Goal: Entertainment & Leisure: Consume media (video, audio)

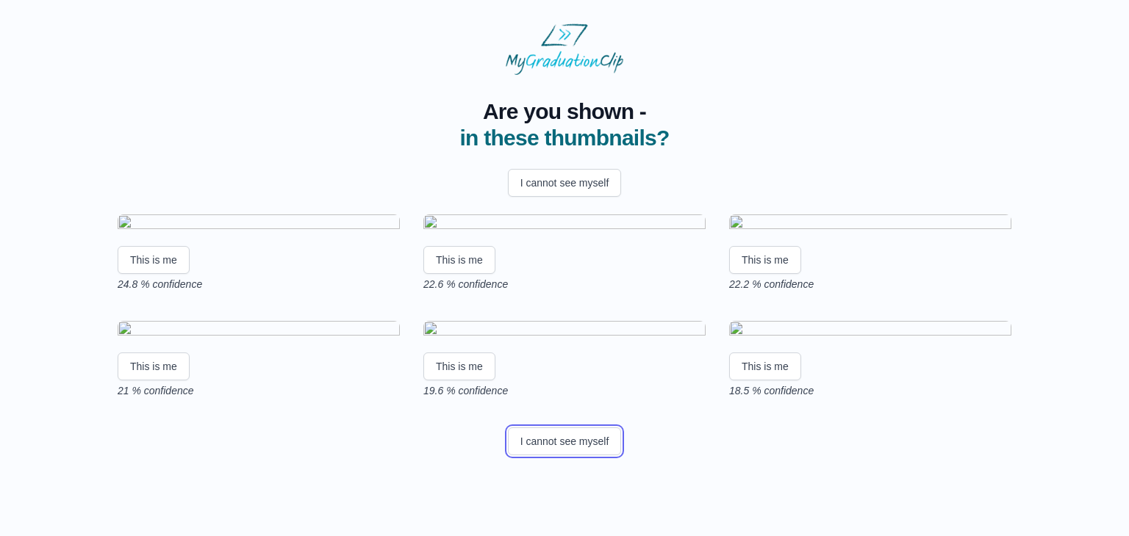
click at [600, 428] on button "I cannot see myself" at bounding box center [565, 442] width 114 height 28
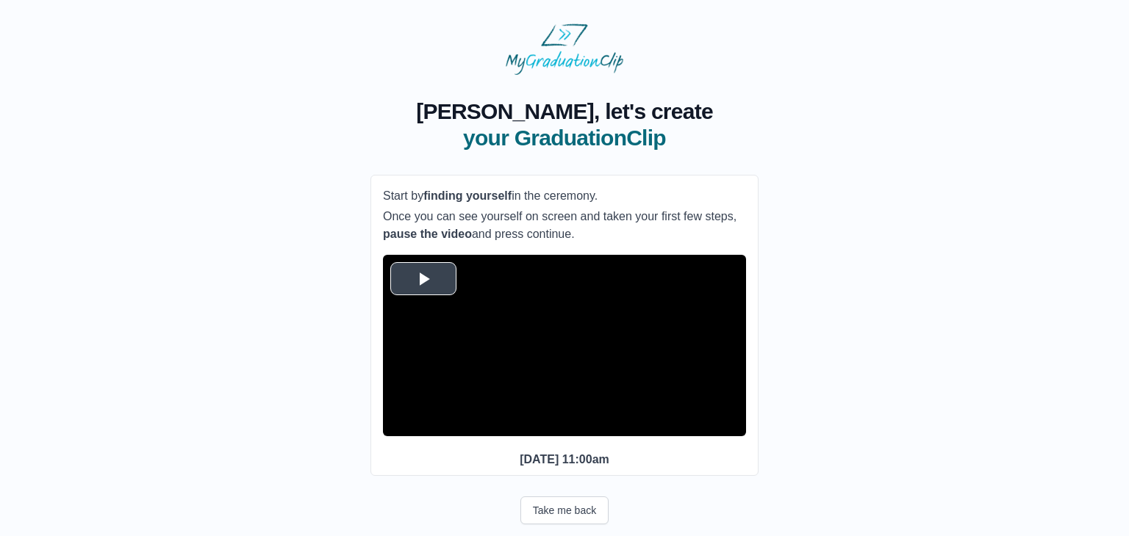
click at [423, 278] on span "Video Player" at bounding box center [423, 278] width 0 height 0
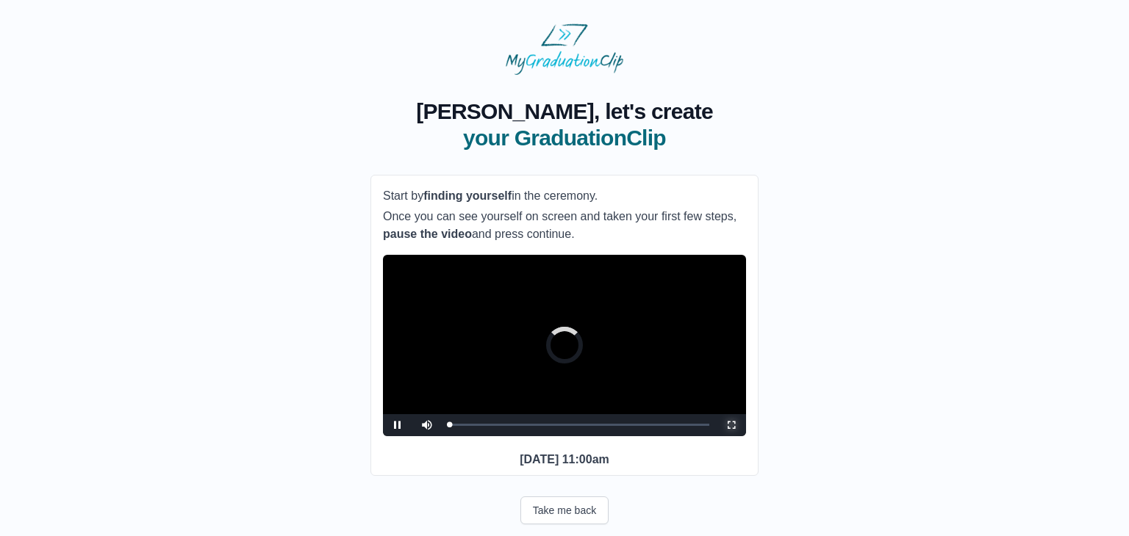
click at [731, 425] on span "Video Player" at bounding box center [731, 425] width 0 height 0
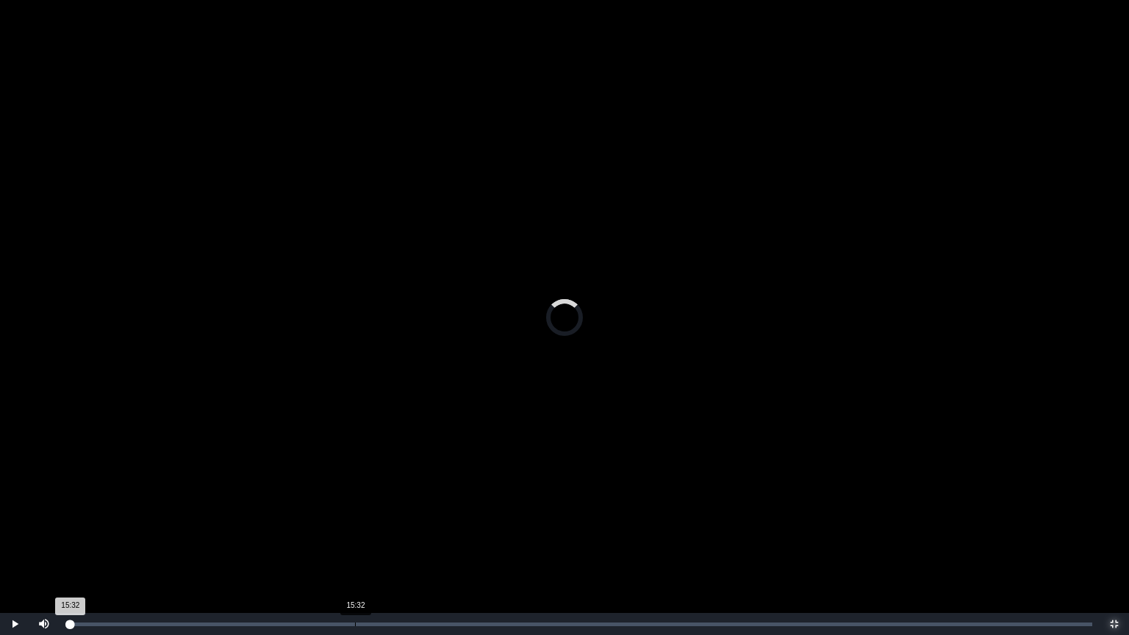
click at [355, 536] on div "Loaded : 0% 15:32 15:32 Progress : 0%" at bounding box center [579, 624] width 1040 height 22
click at [485, 536] on div "Loaded : 0% 22:31 22:31 Progress : 0%" at bounding box center [579, 624] width 1040 height 22
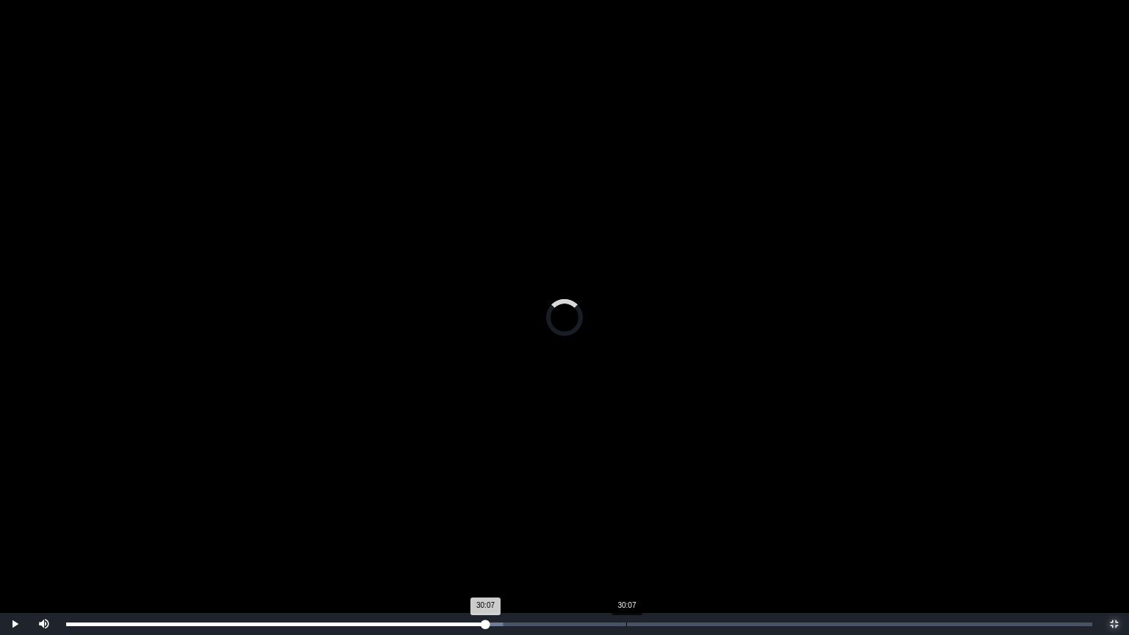
click at [626, 536] on div "Loaded : 0% 30:07 30:07 Progress : 0%" at bounding box center [579, 624] width 1040 height 22
click at [704, 536] on div "Loaded : 0% 34:18 34:18 Progress : 0%" at bounding box center [579, 624] width 1040 height 22
click at [740, 536] on div "Loaded : 0% 36:14 36:14 Progress : 0%" at bounding box center [579, 624] width 1040 height 22
click at [764, 536] on div "Loaded : 0% 37:33 37:33 Progress : 0%" at bounding box center [579, 624] width 1040 height 22
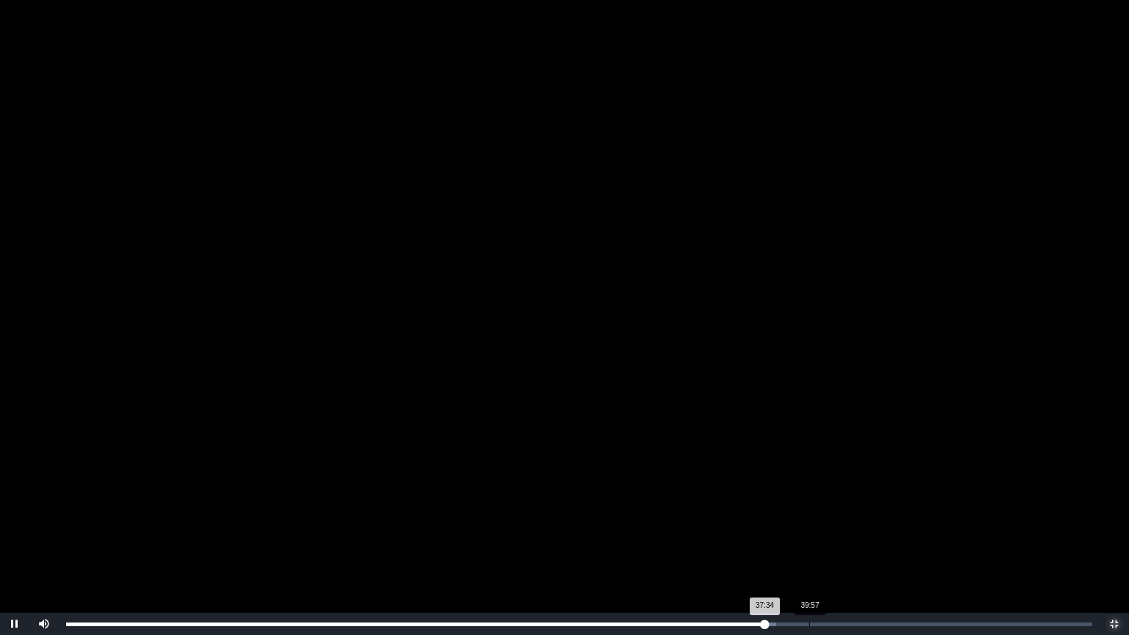
click at [809, 536] on div "39:57" at bounding box center [809, 624] width 1 height 4
click at [831, 536] on div "41:09" at bounding box center [831, 624] width 1 height 4
click at [841, 536] on div "Loaded : 0% 41:42 41:42 Progress : 0%" at bounding box center [579, 624] width 1040 height 22
click at [858, 536] on div "Loaded : 0% 42:32 42:36 Progress : 0%" at bounding box center [579, 624] width 1026 height 4
click at [875, 536] on div "Loaded : 0% 43:31 43:31 Progress : 0%" at bounding box center [579, 624] width 1040 height 22
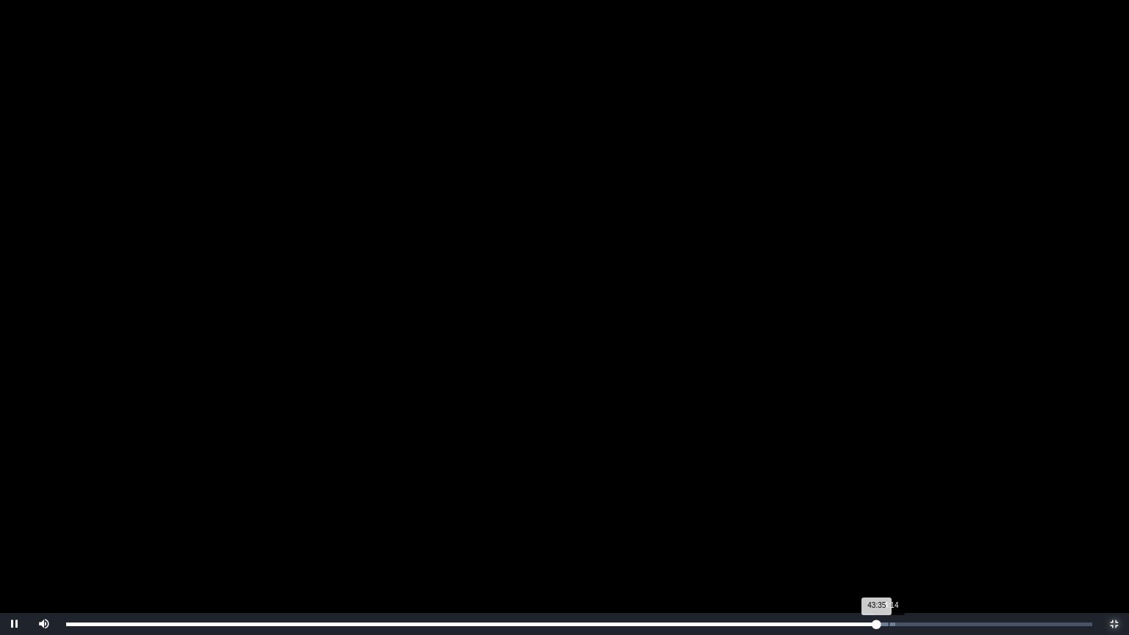
click at [888, 536] on div "Loaded : 0% 44:14 43:35 Progress : 0%" at bounding box center [579, 624] width 1040 height 22
click at [904, 536] on div "Loaded : 0% 45:03 45:03 Progress : 0%" at bounding box center [579, 624] width 1040 height 22
click at [917, 536] on div "Loaded : 0% 45:46 45:46 Progress : 0%" at bounding box center [579, 624] width 1026 height 4
click at [926, 536] on div "Loaded : 0% 46:12 45:51 Progress : 0%" at bounding box center [579, 624] width 1026 height 4
click at [1039, 536] on div "52:32 Progress : 0%" at bounding box center [554, 624] width 976 height 4
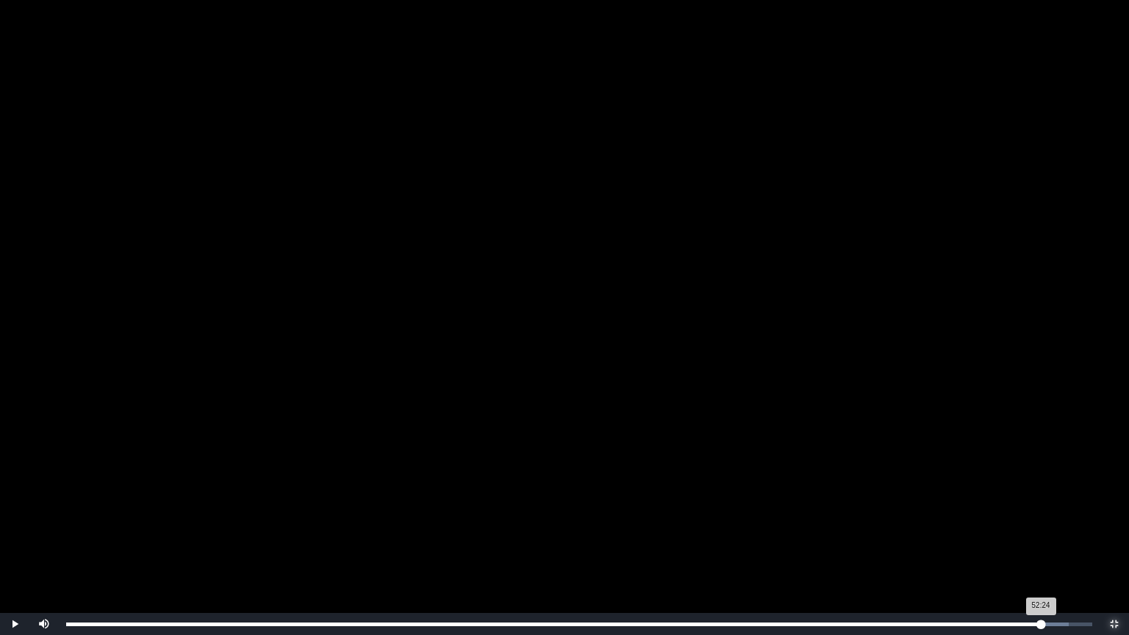
click at [1040, 536] on div "Loaded : 0% 52:24 52:24 Progress : 0%" at bounding box center [579, 624] width 1026 height 4
click at [1035, 536] on div "52:27 Progress : 0%" at bounding box center [553, 624] width 975 height 4
click at [1037, 536] on div "52:15" at bounding box center [1037, 624] width 1 height 4
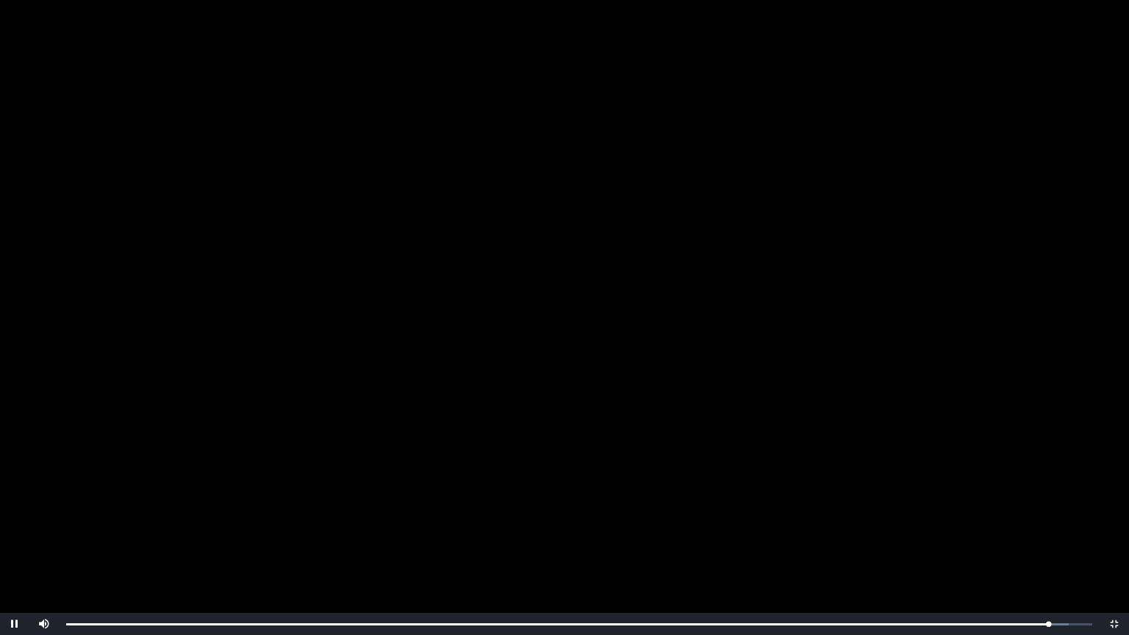
click at [970, 503] on video "Video Player" at bounding box center [564, 317] width 1129 height 635
click at [1114, 536] on span "Video Player" at bounding box center [1114, 624] width 0 height 0
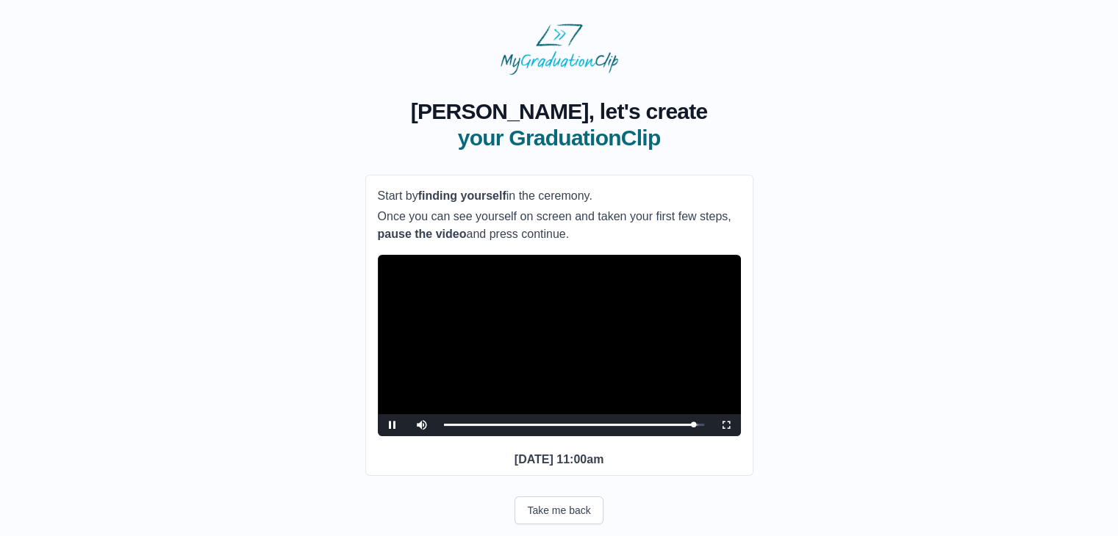
click at [914, 333] on div "**********" at bounding box center [559, 342] width 1071 height 534
click at [435, 298] on video "Video Player" at bounding box center [559, 345] width 363 height 181
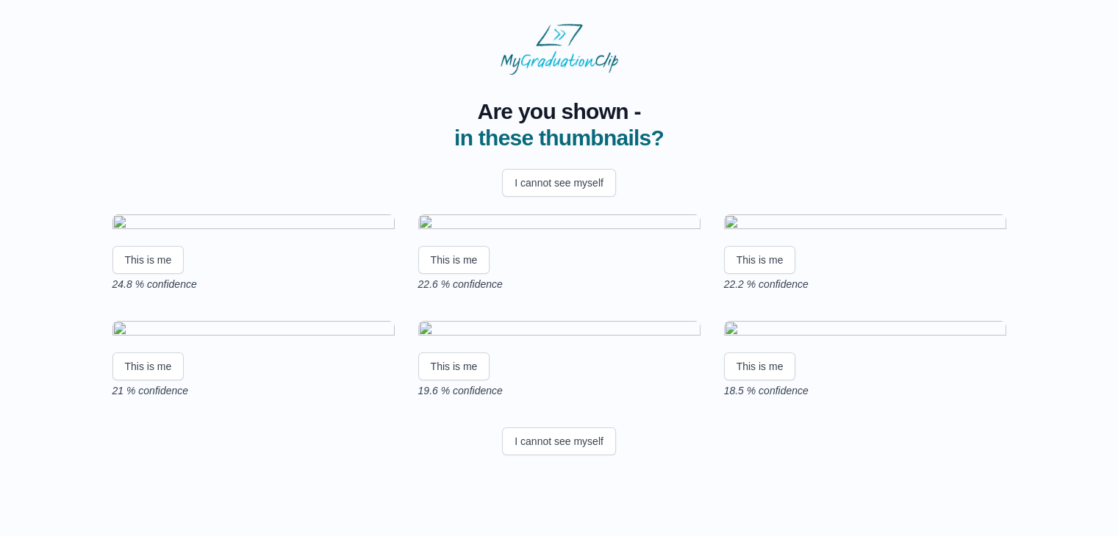
click at [1052, 368] on div "Are you shown - in these thumbnails? I cannot see myself This is me 24.8 % conf…" at bounding box center [559, 268] width 1071 height 386
click at [1052, 304] on div "Are you shown - in these thumbnails? I cannot see myself This is me 24.8 % conf…" at bounding box center [559, 268] width 1071 height 386
click at [547, 456] on button "I cannot see myself" at bounding box center [559, 442] width 114 height 28
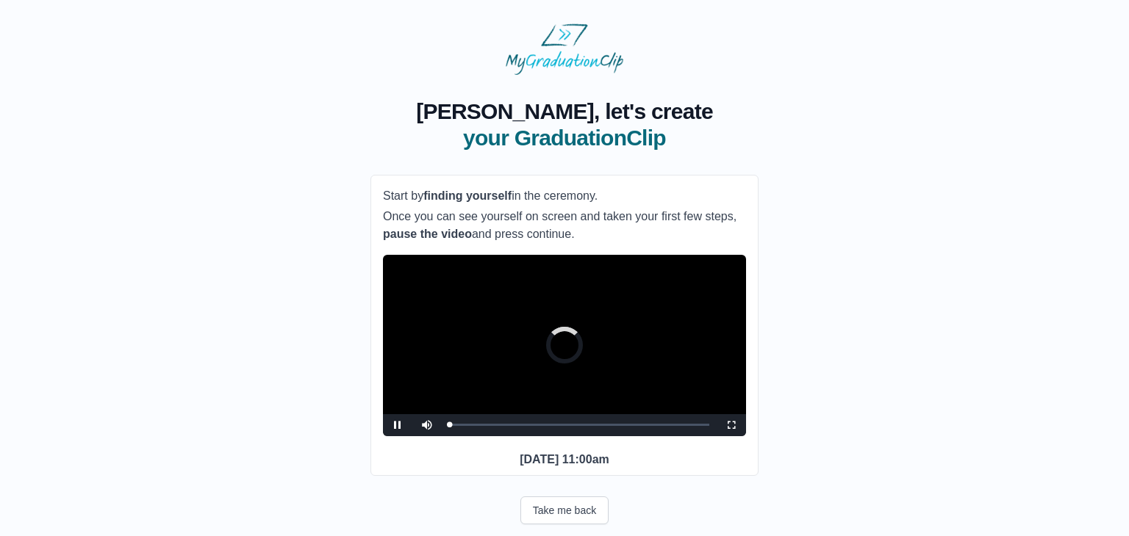
click at [644, 335] on video "Video Player" at bounding box center [564, 345] width 363 height 181
click at [565, 339] on video "Video Player" at bounding box center [559, 345] width 363 height 181
click at [688, 409] on video "Video Player" at bounding box center [559, 345] width 363 height 181
click at [719, 362] on video "Video Player" at bounding box center [559, 345] width 363 height 181
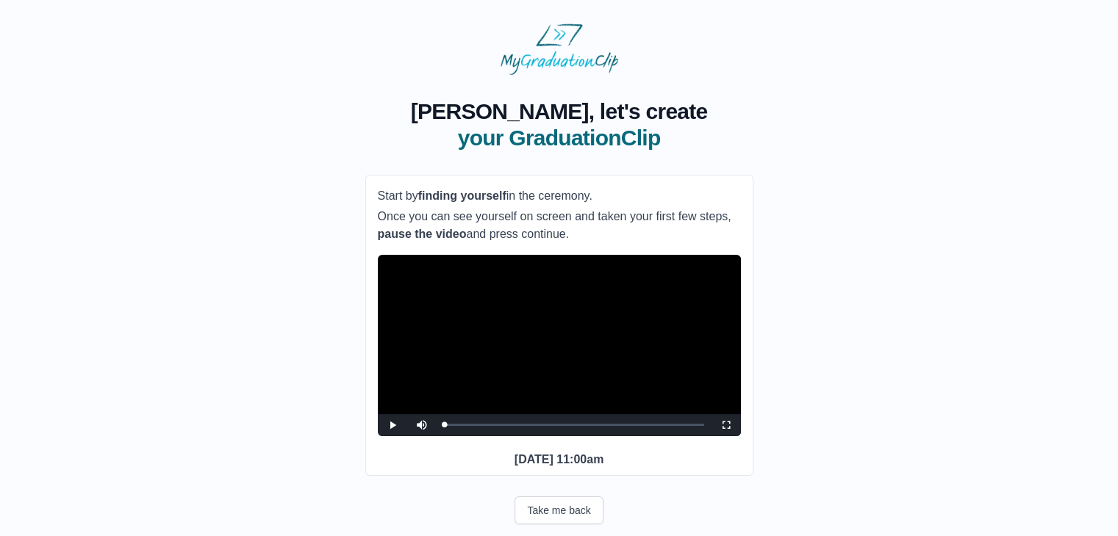
drag, startPoint x: 719, startPoint y: 362, endPoint x: 649, endPoint y: 321, distance: 81.0
click at [649, 321] on video "Video Player" at bounding box center [559, 345] width 363 height 181
click at [726, 425] on span "Video Player" at bounding box center [726, 425] width 0 height 0
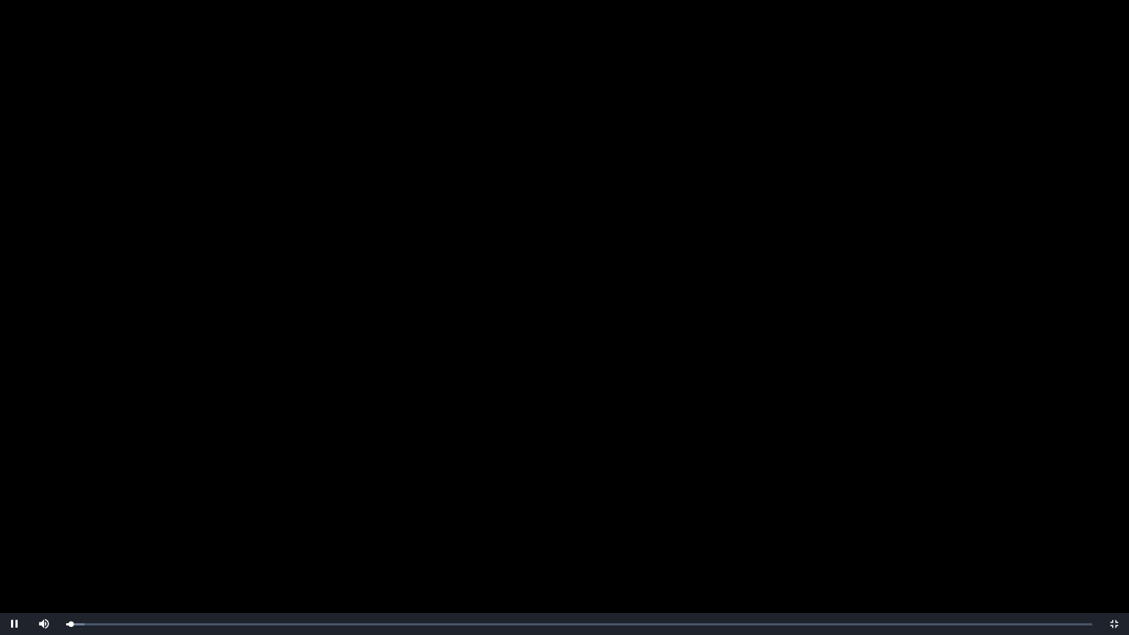
click at [520, 391] on video "Video Player" at bounding box center [564, 317] width 1129 height 635
click at [522, 403] on video "Video Player" at bounding box center [564, 317] width 1129 height 635
click at [804, 321] on video "Video Player" at bounding box center [564, 317] width 1129 height 635
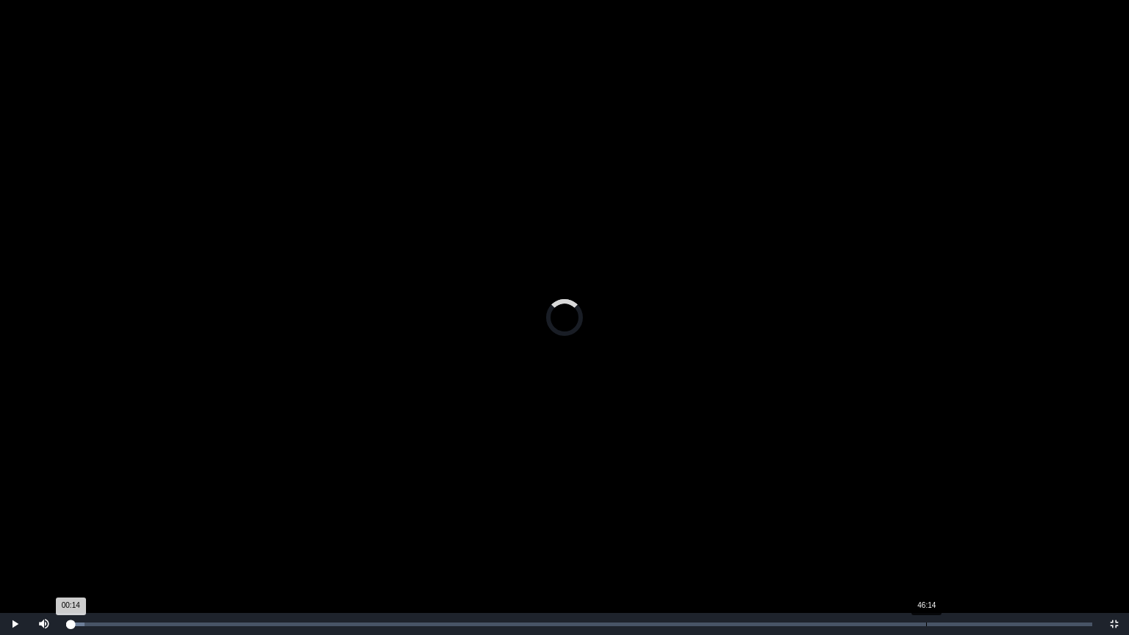
click at [926, 536] on div "Loaded : 0% 46:14 00:14 Progress : 0%" at bounding box center [579, 624] width 1040 height 22
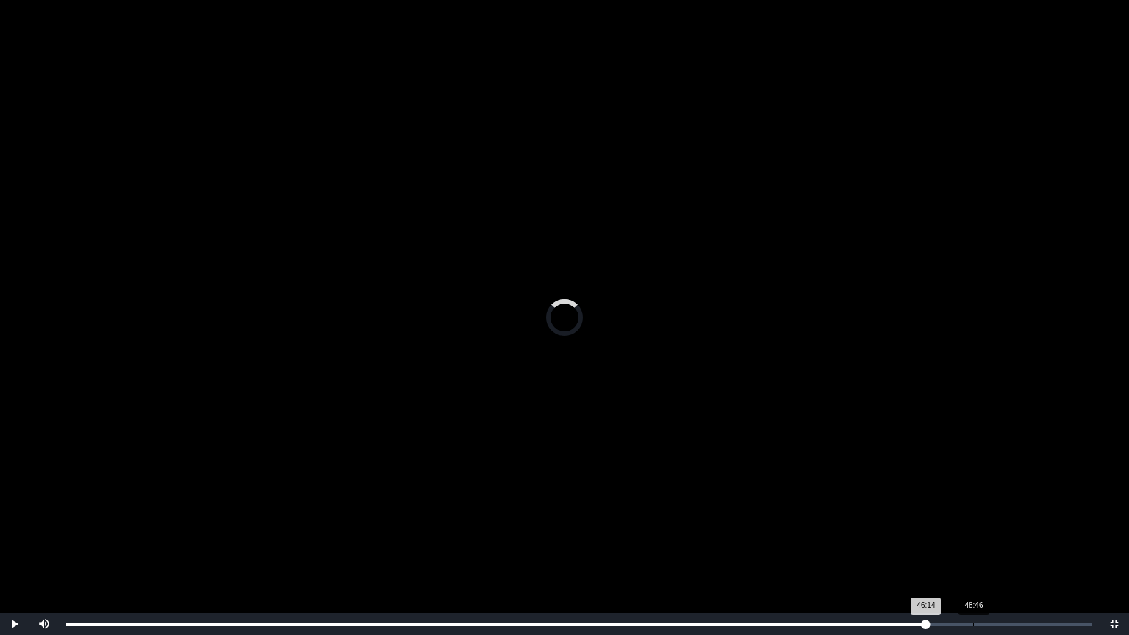
click at [973, 536] on div "Loaded : 0% 48:46 46:14 Progress : 0%" at bounding box center [579, 624] width 1040 height 22
click at [1002, 536] on div "50:21" at bounding box center [1002, 624] width 1 height 4
click at [1025, 536] on div "Loaded : 0% 51:35 50:21 Progress : 0%" at bounding box center [579, 624] width 1040 height 22
click at [1033, 536] on div "Loaded : 0% 52:01 52:01 Progress : 0%" at bounding box center [579, 624] width 1040 height 22
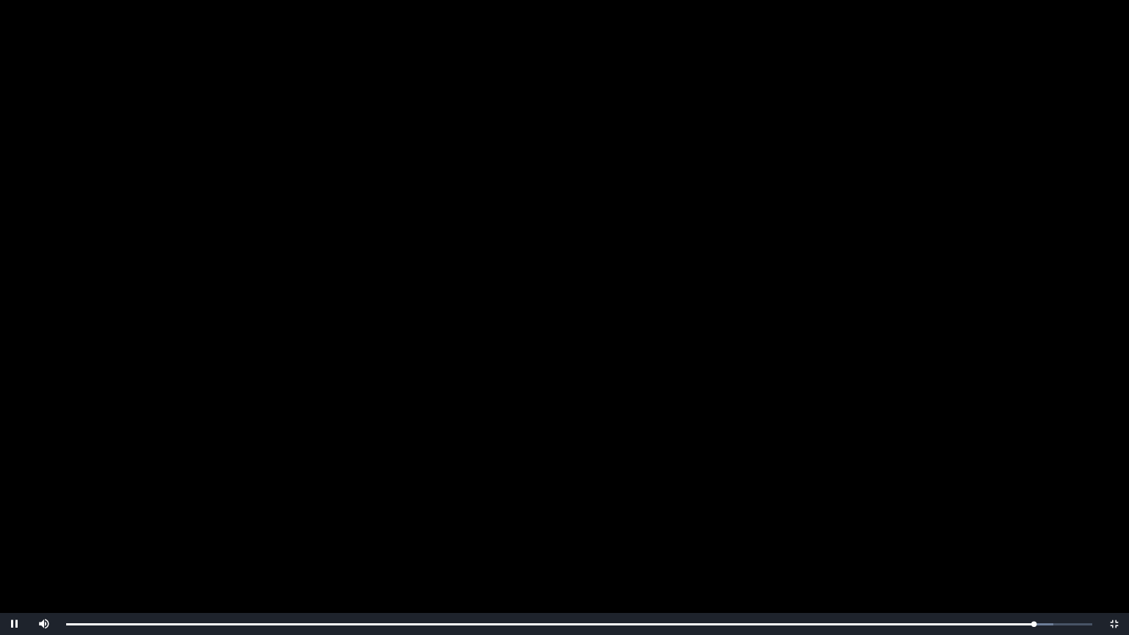
click at [990, 525] on video "Video Player" at bounding box center [564, 317] width 1129 height 635
click at [902, 536] on video "Video Player" at bounding box center [564, 317] width 1129 height 635
click at [826, 536] on video "Video Player" at bounding box center [564, 317] width 1129 height 635
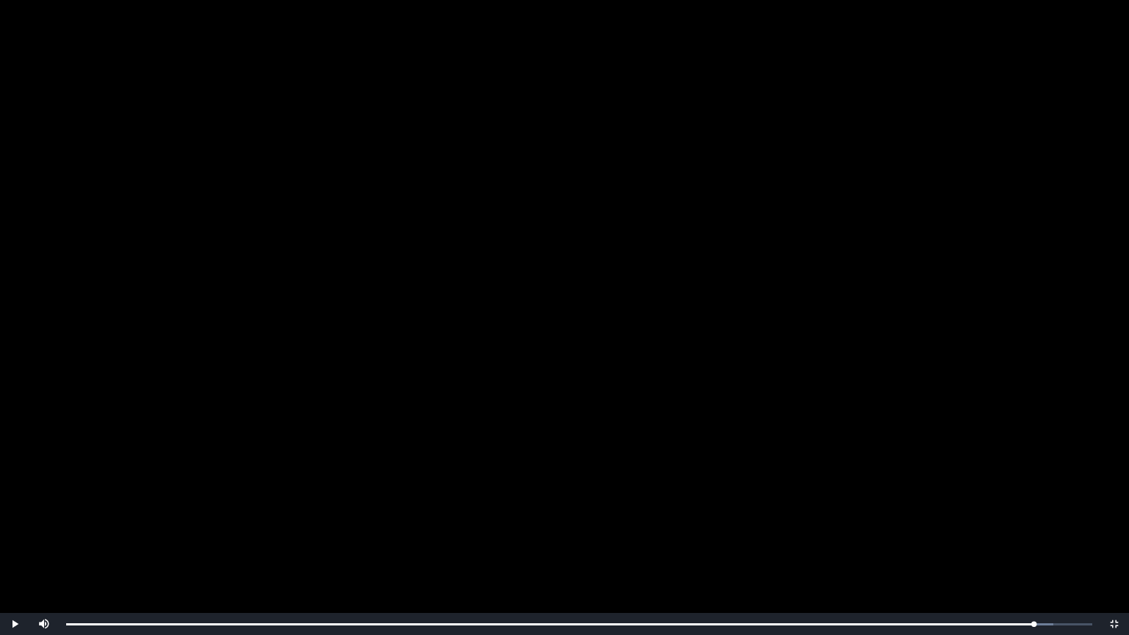
click at [826, 536] on video "Video Player" at bounding box center [564, 317] width 1129 height 635
click at [874, 536] on video "Video Player" at bounding box center [564, 317] width 1129 height 635
click at [944, 184] on video "Video Player" at bounding box center [564, 317] width 1129 height 635
click at [1026, 287] on video "Video Player" at bounding box center [564, 317] width 1129 height 635
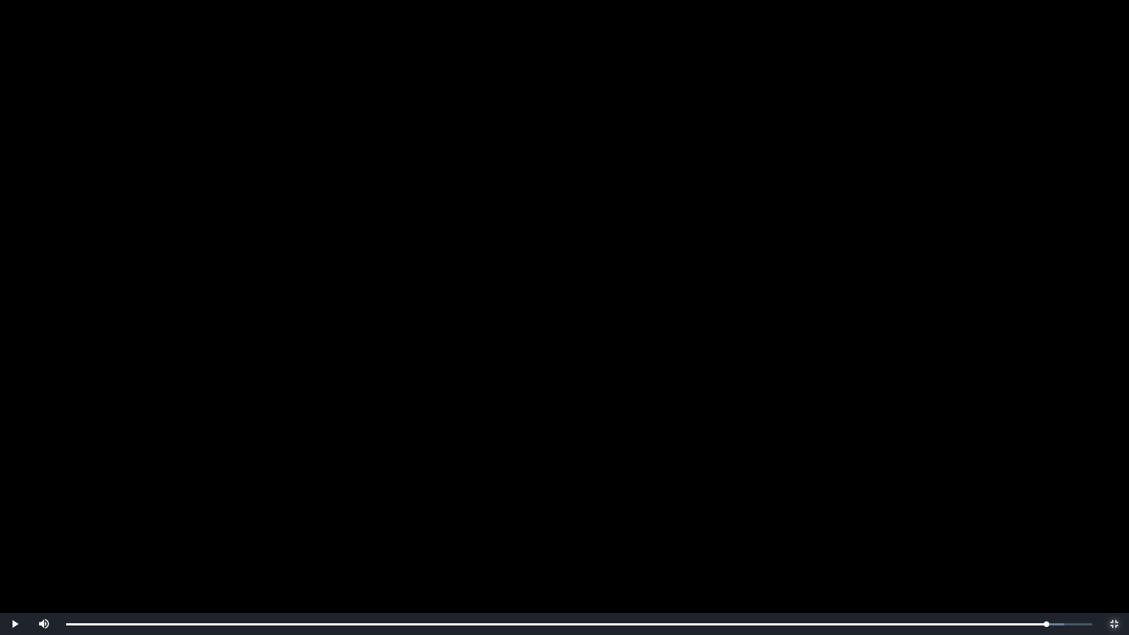
click at [1114, 536] on span "Video Player" at bounding box center [1114, 624] width 0 height 0
